Goal: Task Accomplishment & Management: Complete application form

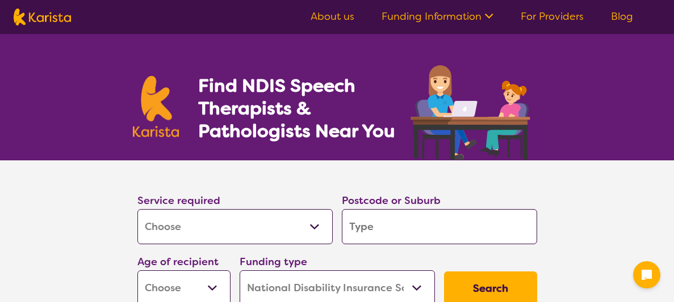
select select "[MEDICAL_DATA]"
select select "NDIS"
select select "[MEDICAL_DATA]"
select select "NDIS"
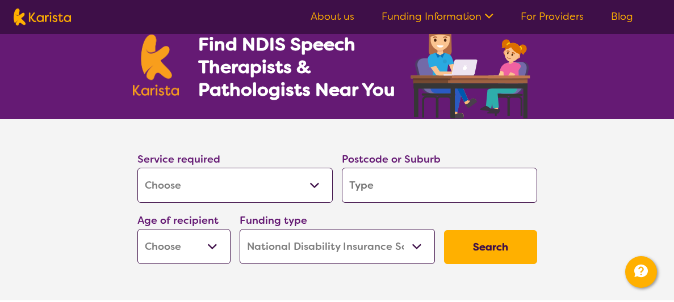
scroll to position [44, 0]
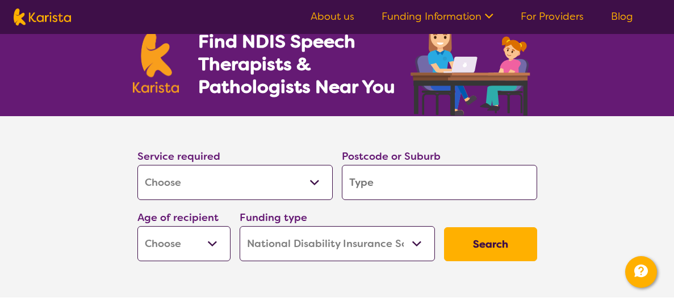
click at [243, 191] on select "Allied Health Assistant Assessment ([MEDICAL_DATA] or [MEDICAL_DATA]) Behaviour…" at bounding box center [234, 182] width 195 height 35
click at [137, 165] on select "Allied Health Assistant Assessment ([MEDICAL_DATA] or [MEDICAL_DATA]) Behaviour…" at bounding box center [234, 182] width 195 height 35
click at [365, 191] on input "search" at bounding box center [439, 182] width 195 height 35
type input "3"
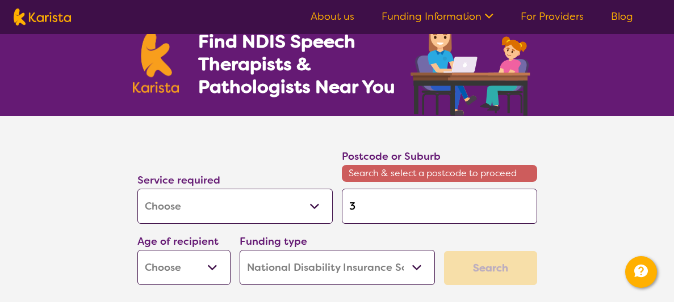
type input "31"
type input "315"
type input "3150"
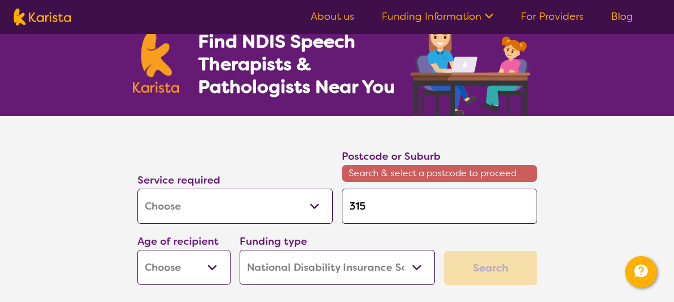
type input "3150"
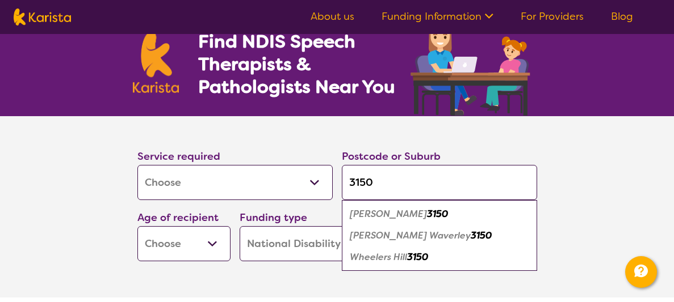
type input "3150"
click at [371, 235] on em "[PERSON_NAME] Waverley" at bounding box center [410, 236] width 121 height 12
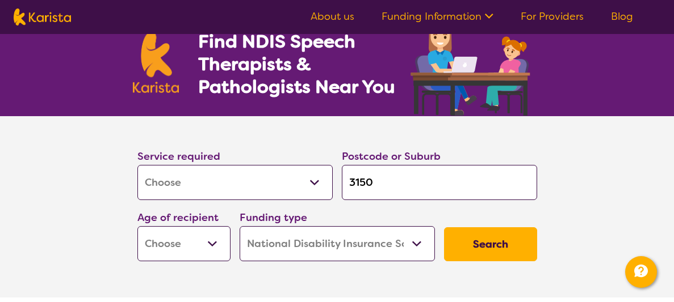
click at [196, 253] on select "Early Childhood - 0 to 9 Child - 10 to 11 Adolescent - 12 to 17 Adult - 18 to 6…" at bounding box center [183, 243] width 93 height 35
select select "EC"
click at [137, 226] on select "Early Childhood - 0 to 9 Child - 10 to 11 Adolescent - 12 to 17 Adult - 18 to 6…" at bounding box center [183, 243] width 93 height 35
select select "EC"
click at [377, 243] on select "Home Care Package (HCP) National Disability Insurance Scheme (NDIS) I don't know" at bounding box center [336, 243] width 195 height 35
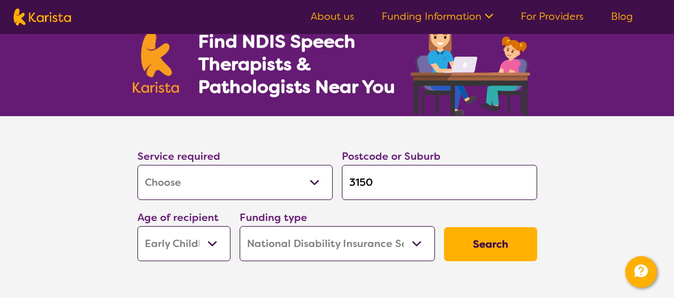
select select "i-don-t-know"
click at [239, 226] on select "Home Care Package (HCP) National Disability Insurance Scheme (NDIS) I don't know" at bounding box center [336, 243] width 195 height 35
select select "i-don-t-know"
click at [491, 242] on button "Search" at bounding box center [490, 245] width 93 height 34
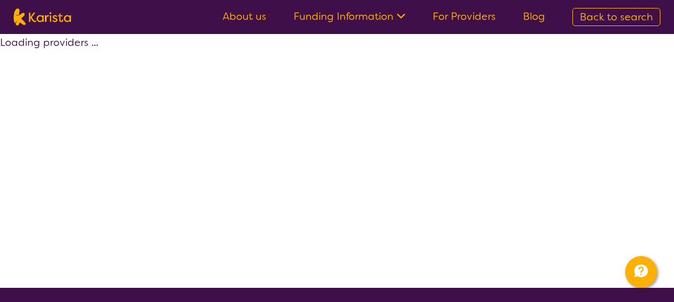
select select "[MEDICAL_DATA]"
select select "EC"
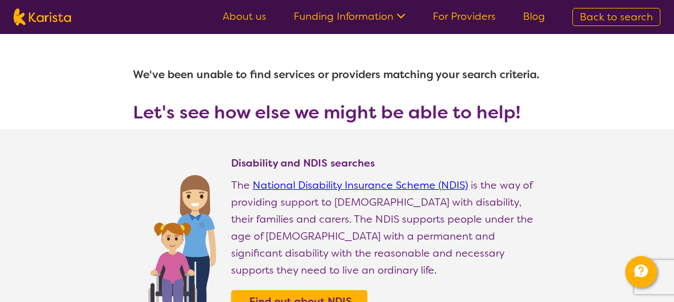
select select "[MEDICAL_DATA]"
select select "EC"
select select "NDIS"
select select "[MEDICAL_DATA]"
select select "EC"
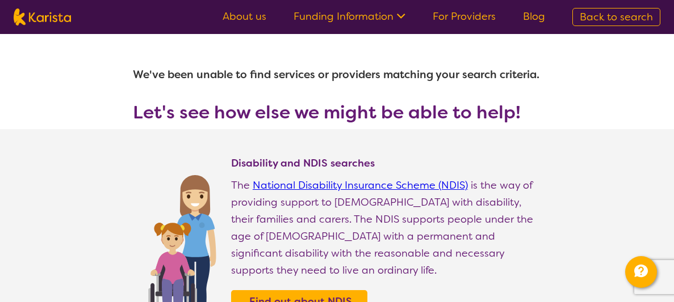
select select "NDIS"
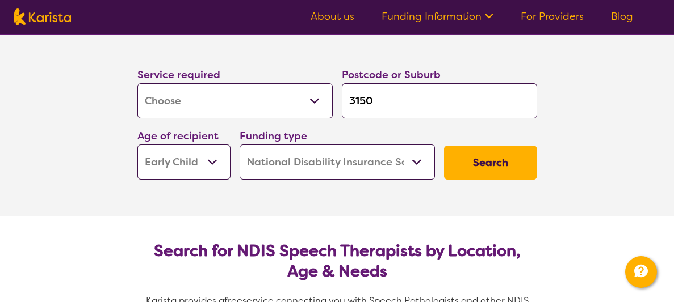
scroll to position [130, 0]
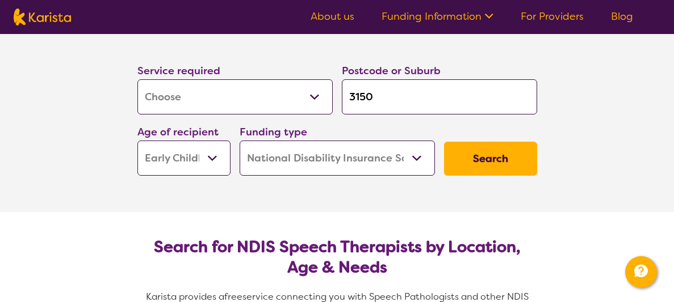
click at [336, 152] on select "Home Care Package (HCP) National Disability Insurance Scheme (NDIS) I don't know" at bounding box center [336, 158] width 195 height 35
select select
click at [239, 141] on select "Home Care Package (HCP) National Disability Insurance Scheme (NDIS) I don't know" at bounding box center [336, 158] width 195 height 35
select select
click at [513, 166] on button "Search" at bounding box center [490, 159] width 93 height 34
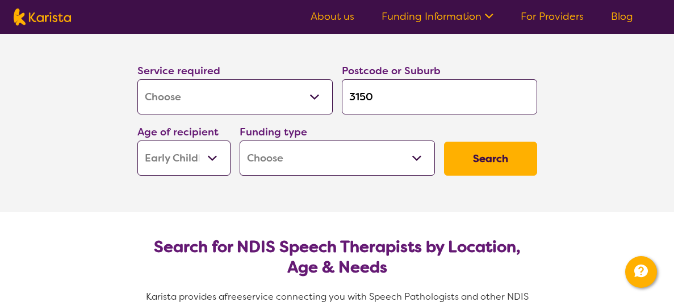
click at [403, 148] on select "Home Care Package (HCP) National Disability Insurance Scheme (NDIS) I don't know" at bounding box center [336, 158] width 195 height 35
select select "i-don-t-know"
click at [239, 141] on select "Home Care Package (HCP) National Disability Insurance Scheme (NDIS) I don't know" at bounding box center [336, 158] width 195 height 35
select select "i-don-t-know"
click at [482, 162] on button "Search" at bounding box center [490, 159] width 93 height 34
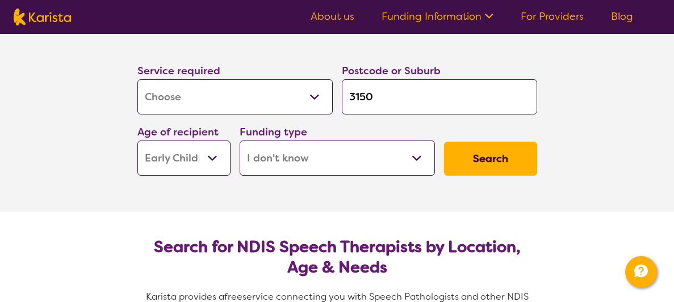
select select "[MEDICAL_DATA]"
select select "EC"
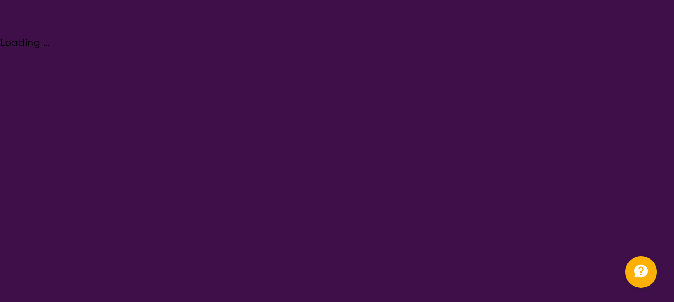
select select "[MEDICAL_DATA]"
select select "EC"
select select "NDIS"
select select "[MEDICAL_DATA]"
select select "EC"
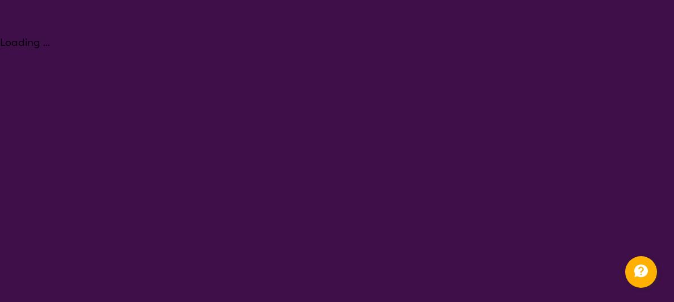
select select "NDIS"
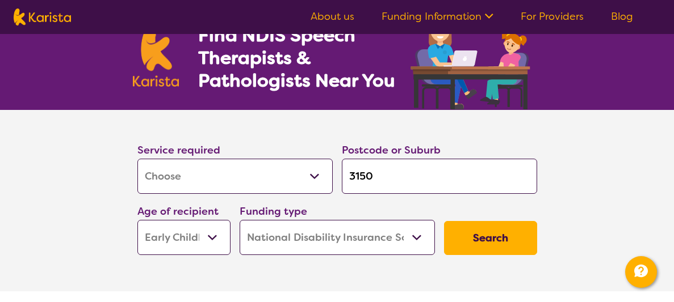
scroll to position [52, 0]
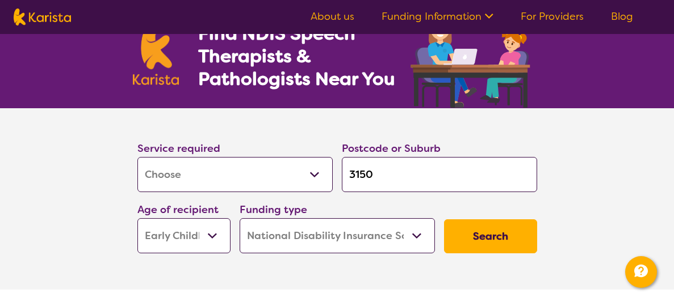
click at [188, 247] on select "Early Childhood - 0 to 9 Child - 10 to 11 Adolescent - 12 to 17 Adult - 18 to 6…" at bounding box center [183, 235] width 93 height 35
click at [19, 183] on section "Service required Allied Health Assistant Assessment ([MEDICAL_DATA] or [MEDICAL…" at bounding box center [337, 199] width 674 height 182
click at [188, 185] on select "Allied Health Assistant Assessment ([MEDICAL_DATA] or [MEDICAL_DATA]) Behaviour…" at bounding box center [234, 174] width 195 height 35
click at [137, 157] on select "Allied Health Assistant Assessment ([MEDICAL_DATA] or [MEDICAL_DATA]) Behaviour…" at bounding box center [234, 174] width 195 height 35
click at [367, 175] on input "3150" at bounding box center [439, 174] width 195 height 35
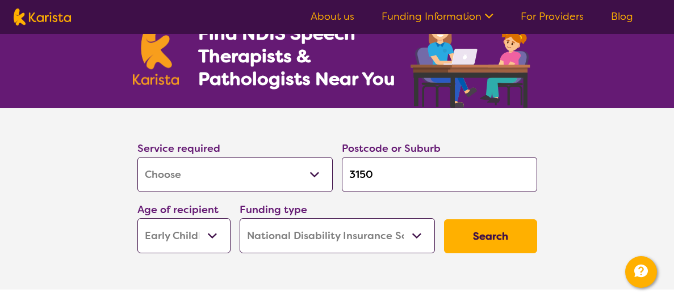
click at [367, 175] on input "3150" at bounding box center [439, 174] width 195 height 35
click at [489, 241] on button "Search" at bounding box center [490, 237] width 93 height 34
click at [434, 163] on input "search" at bounding box center [439, 174] width 195 height 35
type input "r"
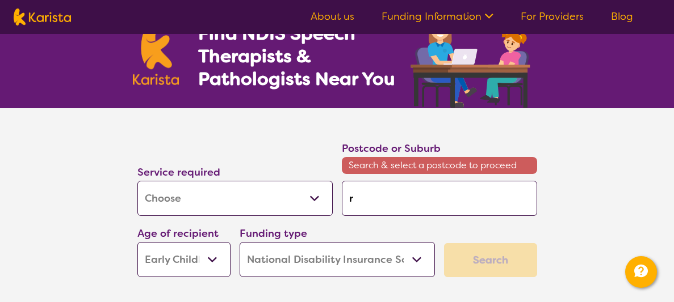
type input "ri"
type input "rin"
type input "ring"
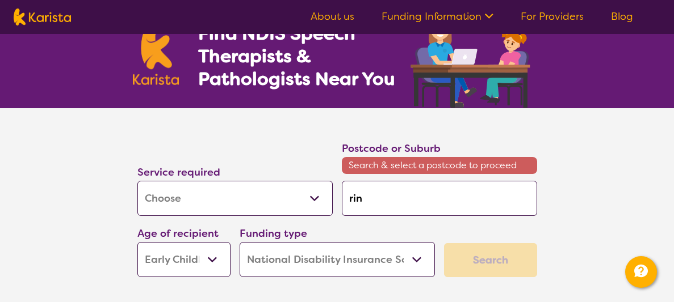
type input "ring"
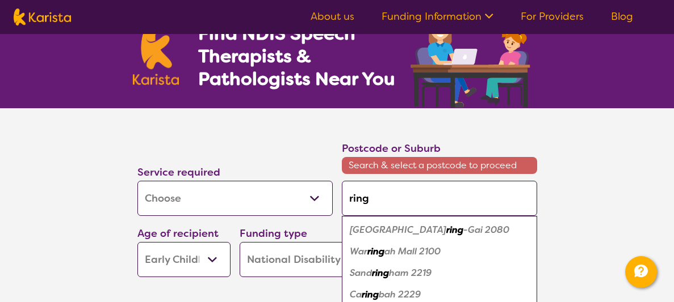
type input "ringw"
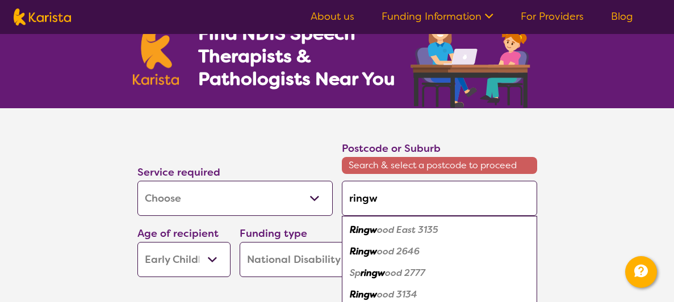
click at [380, 251] on em "ood 2646" at bounding box center [398, 252] width 43 height 12
type input "2646"
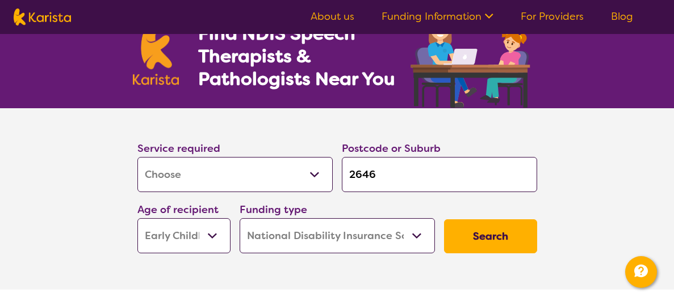
click at [357, 175] on input "2646" at bounding box center [439, 174] width 195 height 35
type input "r"
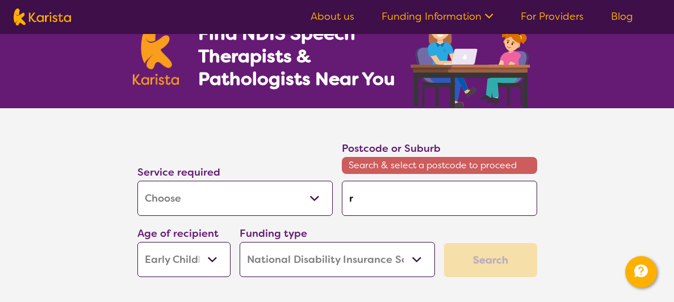
type input "ri"
type input "rin"
type input "ring"
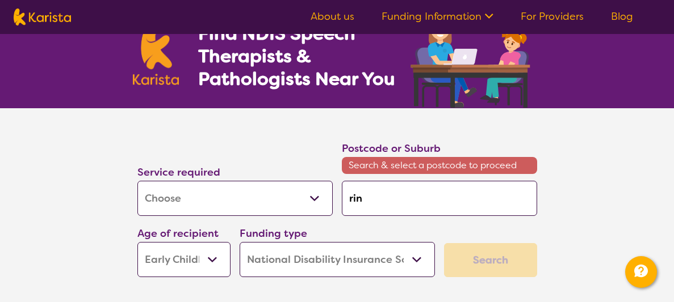
type input "ring"
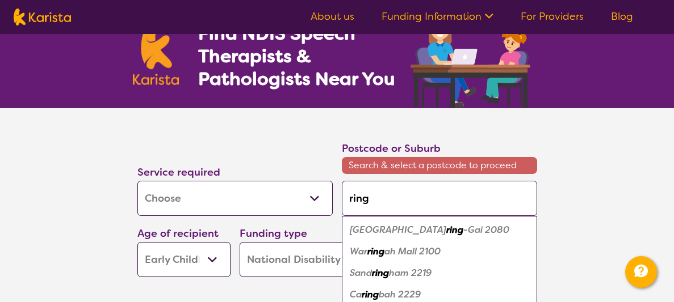
type input "ringw"
type input "ringwo"
type input "ringwoo"
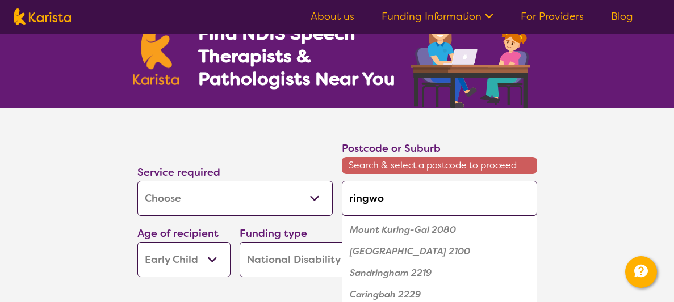
type input "ringwoo"
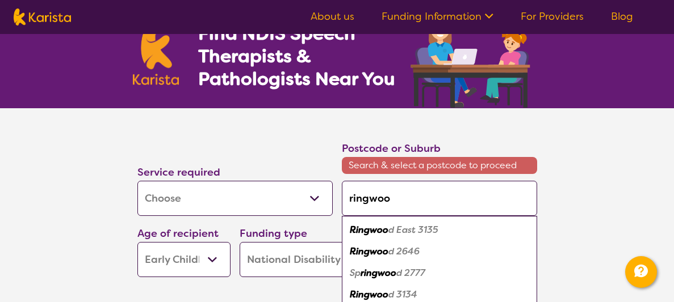
type input "ringwood"
click at [382, 295] on em "Ringwood" at bounding box center [372, 295] width 44 height 12
type input "3134"
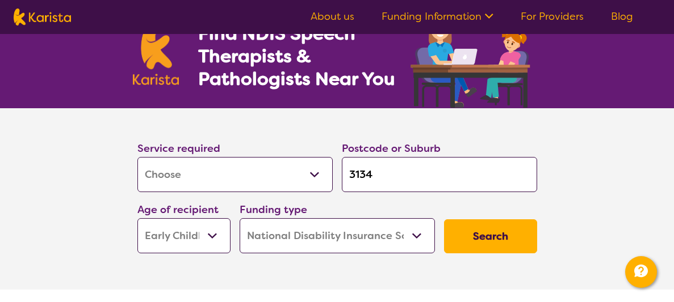
click at [476, 226] on button "Search" at bounding box center [490, 237] width 93 height 34
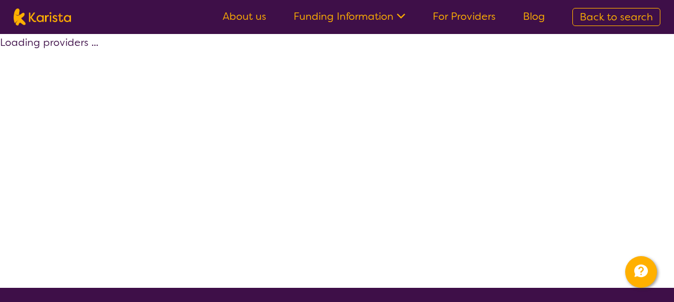
select select "by_score"
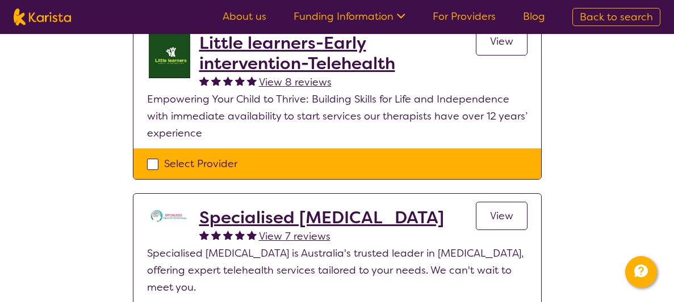
scroll to position [278, 0]
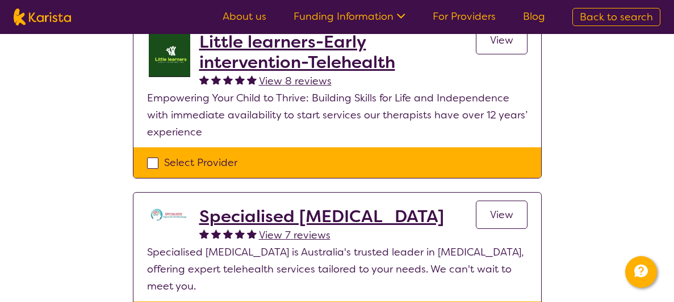
select select "[MEDICAL_DATA]"
select select "EC"
select select "NDIS"
select select "[MEDICAL_DATA]"
select select "EC"
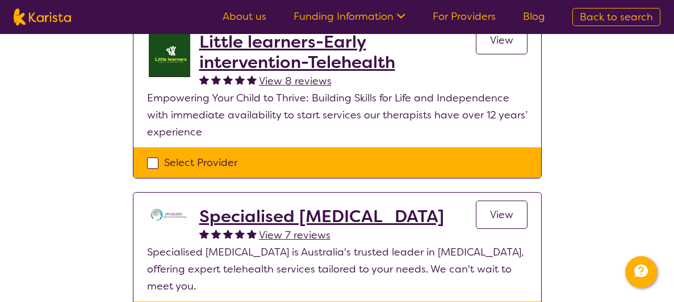
select select "NDIS"
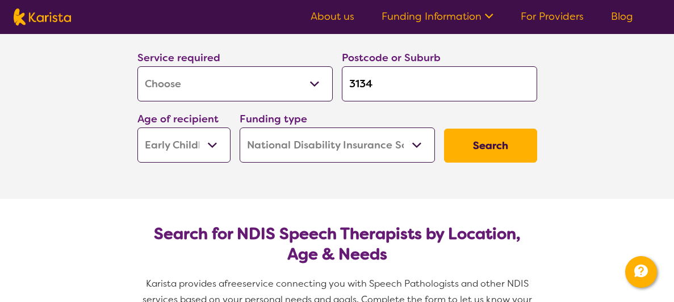
scroll to position [139, 0]
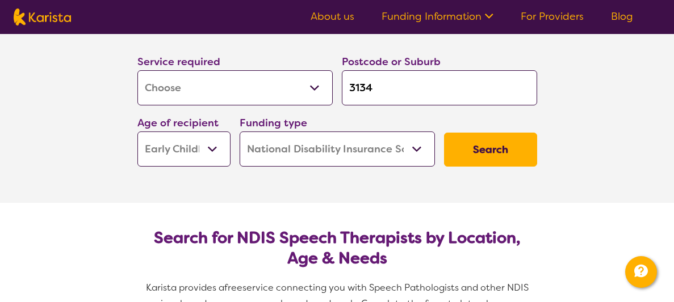
click at [365, 87] on input "3134" at bounding box center [439, 87] width 195 height 35
type input "g"
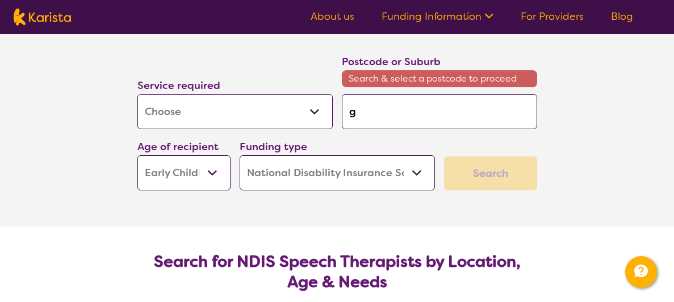
type input "gl"
type input "gle"
type input "[PERSON_NAME]"
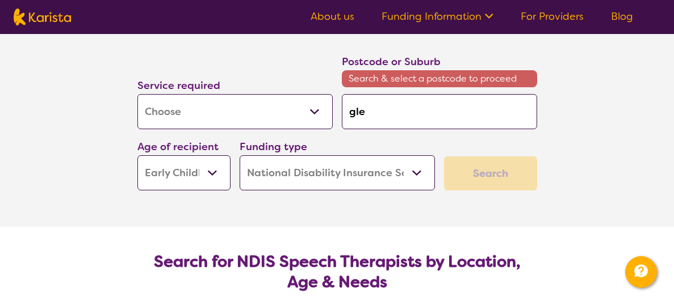
type input "[PERSON_NAME]"
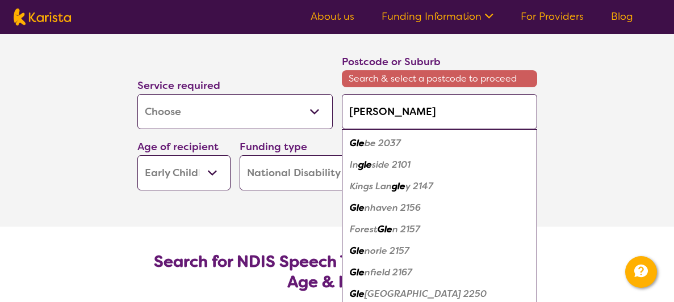
type input "[PERSON_NAME]"
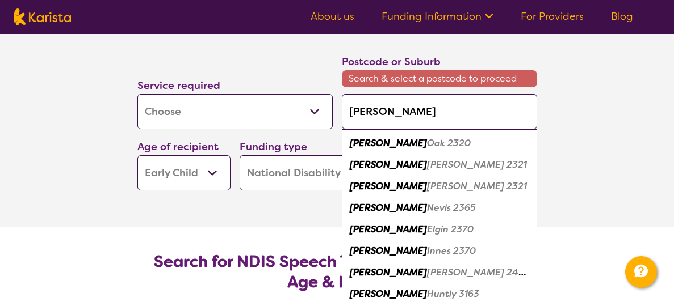
type input "[PERSON_NAME] w"
type input "[PERSON_NAME] wa"
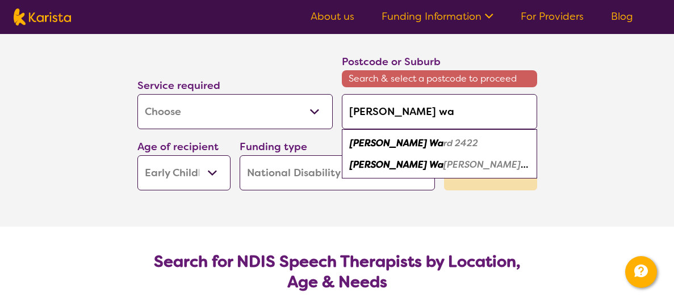
type input "[PERSON_NAME] wav"
type input "[PERSON_NAME] wave"
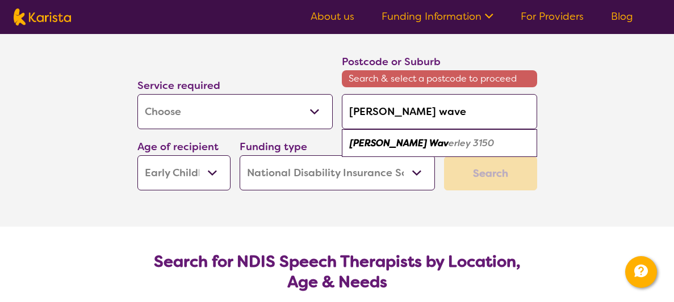
type input "[PERSON_NAME]"
click at [397, 146] on em "[PERSON_NAME]" at bounding box center [388, 143] width 77 height 12
type input "3150"
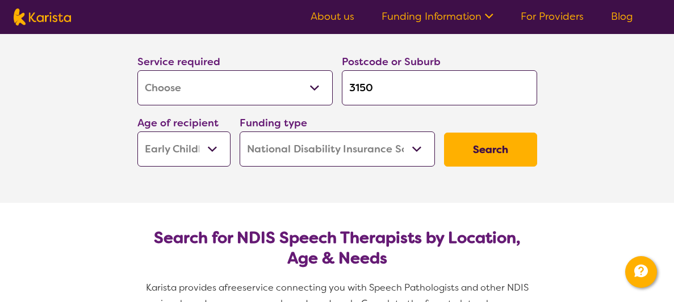
click at [397, 146] on select "Home Care Package (HCP) National Disability Insurance Scheme (NDIS) I don't know" at bounding box center [336, 149] width 195 height 35
click at [498, 148] on button "Search" at bounding box center [490, 150] width 93 height 34
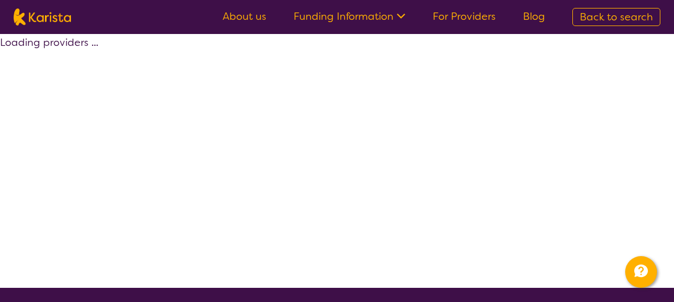
select select "by_score"
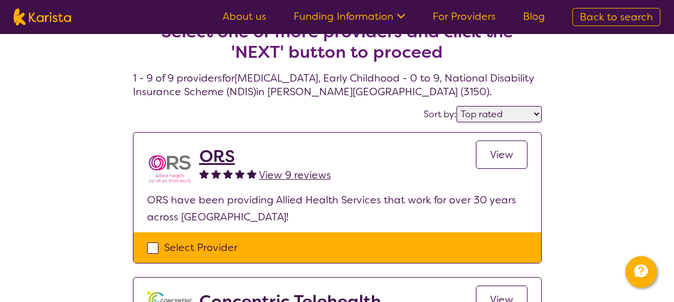
scroll to position [26, 0]
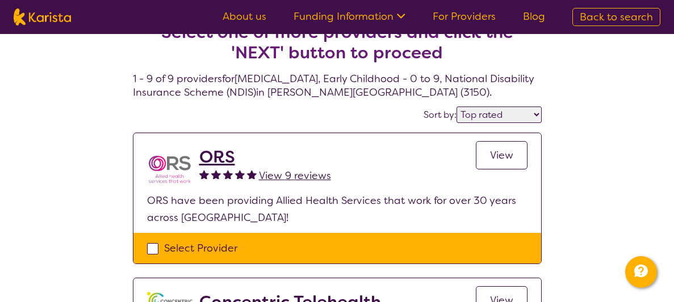
click at [155, 256] on div "Select Provider" at bounding box center [337, 248] width 380 height 17
checkbox input "true"
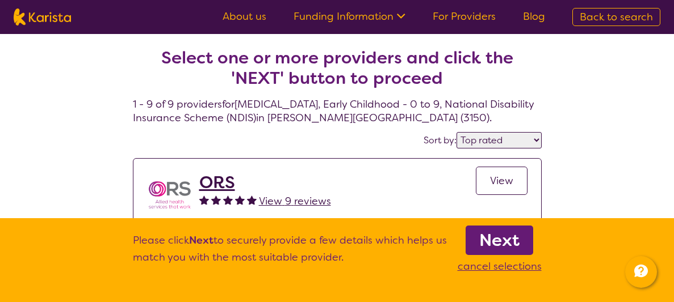
click at [505, 238] on b "Next" at bounding box center [499, 240] width 40 height 23
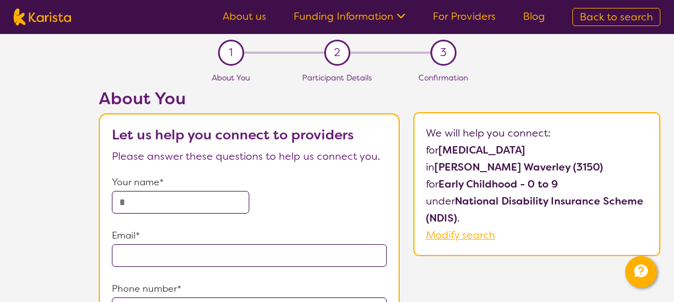
select select "by_score"
